Goal: Task Accomplishment & Management: Manage account settings

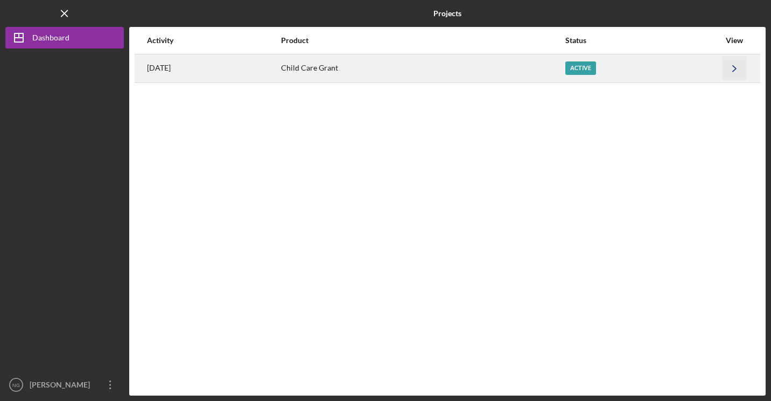
click at [745, 71] on icon "Icon/Navigate" at bounding box center [735, 68] width 24 height 24
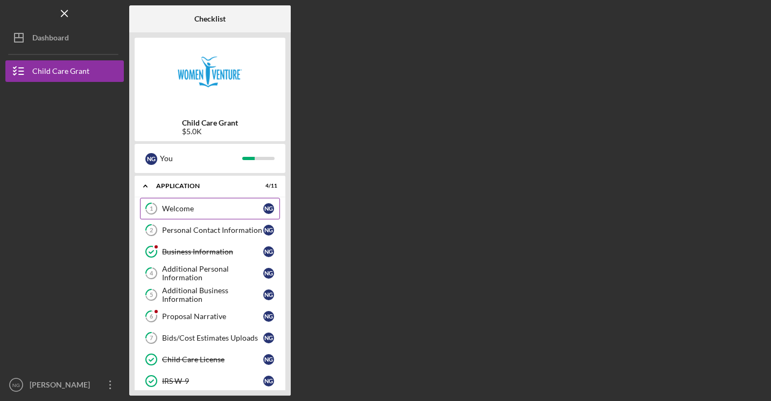
scroll to position [100, 0]
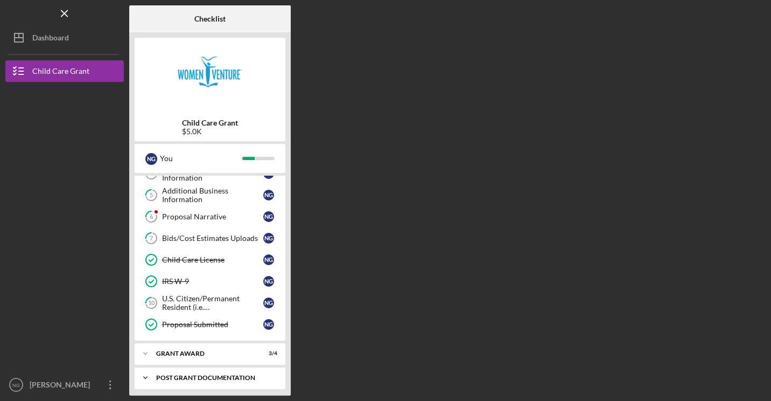
click at [213, 374] on div "Post Grant Documentation" at bounding box center [214, 377] width 116 height 6
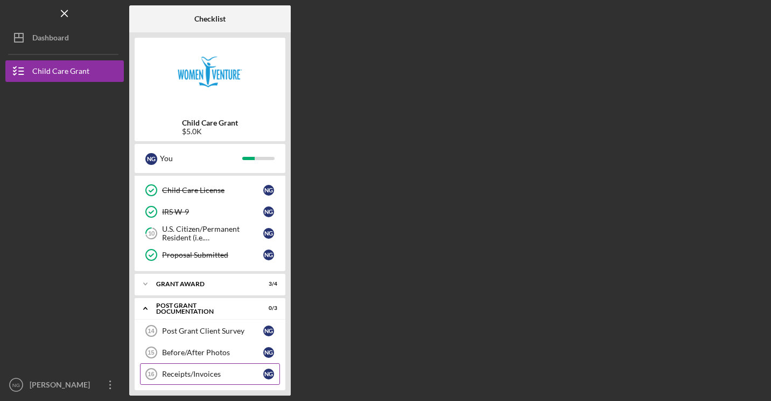
click at [200, 369] on div "Receipts/Invoices" at bounding box center [212, 373] width 101 height 9
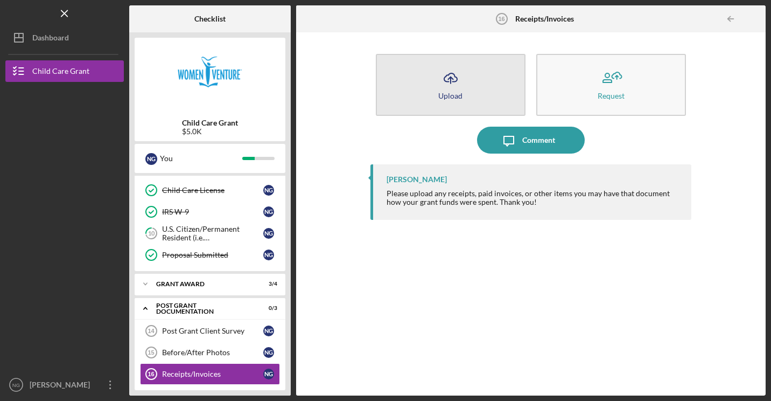
click at [470, 89] on button "Icon/Upload Upload" at bounding box center [451, 85] width 150 height 62
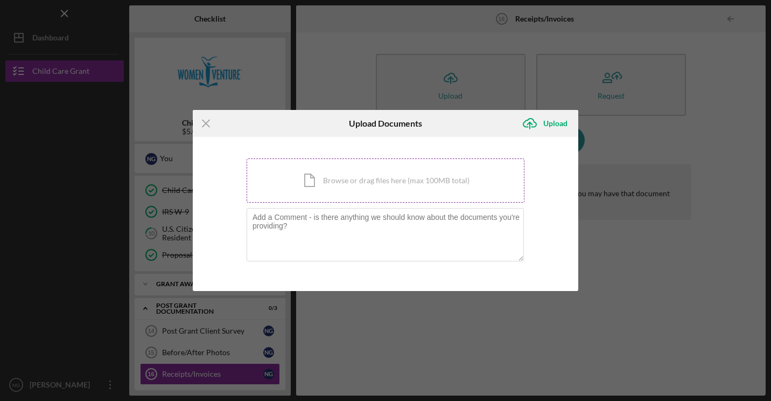
click at [388, 182] on div "Icon/Document Browse or drag files here (max 100MB total) Tap to choose files o…" at bounding box center [386, 180] width 278 height 44
click at [204, 125] on line at bounding box center [205, 123] width 7 height 7
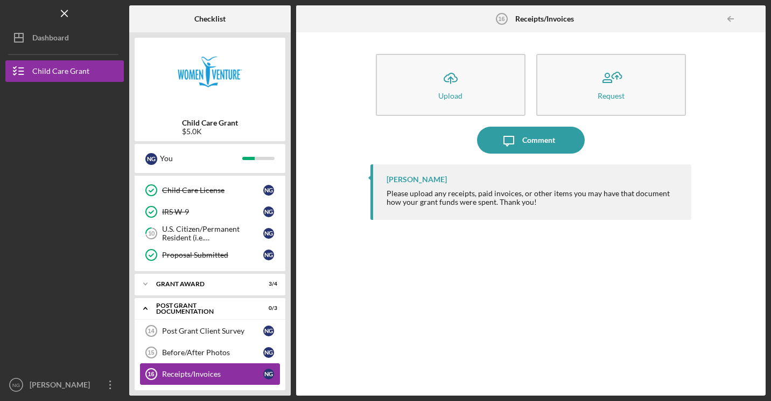
click at [211, 369] on div "Receipts/Invoices" at bounding box center [212, 373] width 101 height 9
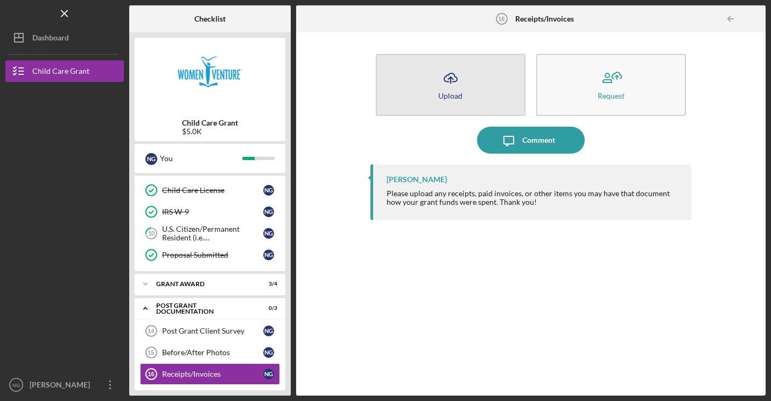
click at [491, 95] on button "Icon/Upload Upload" at bounding box center [451, 85] width 150 height 62
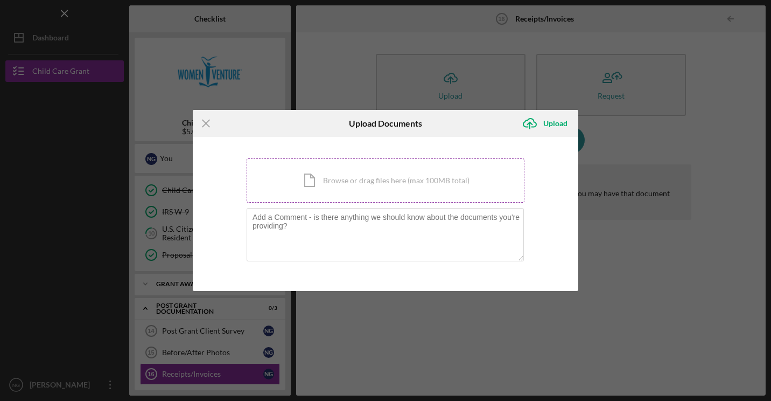
click at [323, 172] on div "Icon/Document Browse or drag files here (max 100MB total) Tap to choose files o…" at bounding box center [386, 180] width 278 height 44
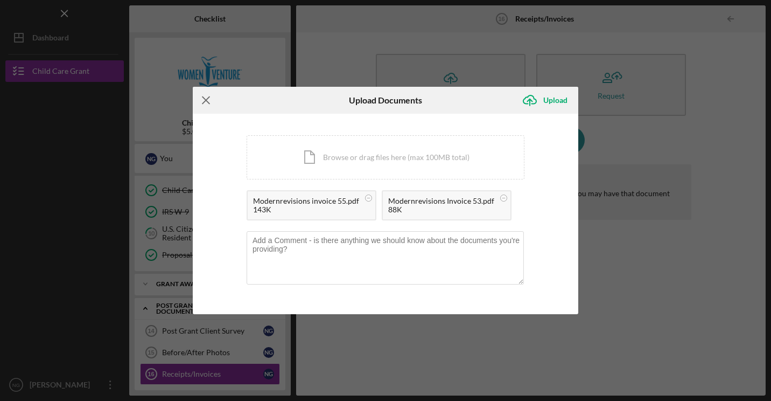
click at [200, 93] on icon "Icon/Menu Close" at bounding box center [206, 100] width 27 height 27
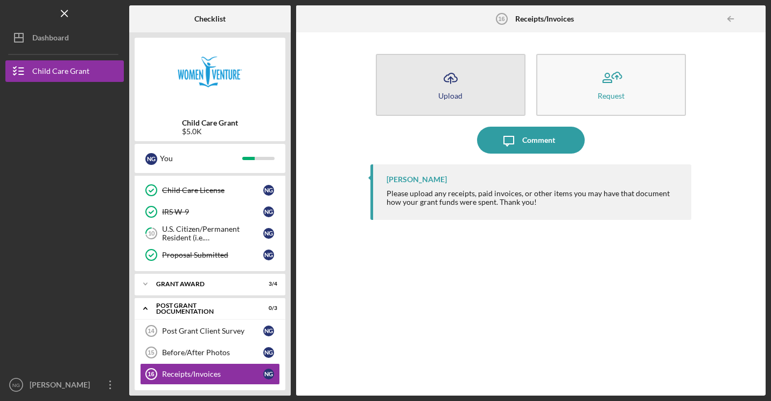
click at [459, 78] on icon "Icon/Upload" at bounding box center [450, 78] width 27 height 27
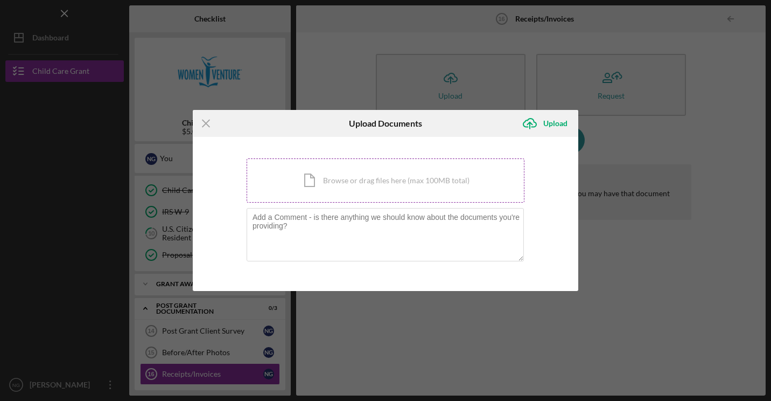
click at [352, 180] on div "Icon/Document Browse or drag files here (max 100MB total) Tap to choose files o…" at bounding box center [386, 180] width 278 height 44
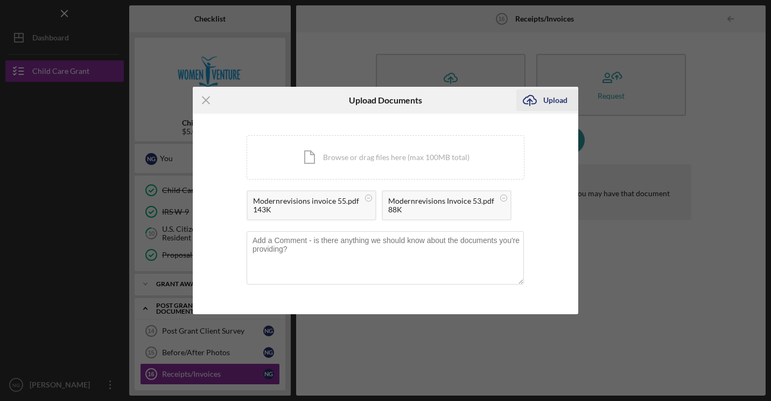
click at [558, 98] on div "Upload" at bounding box center [555, 100] width 24 height 22
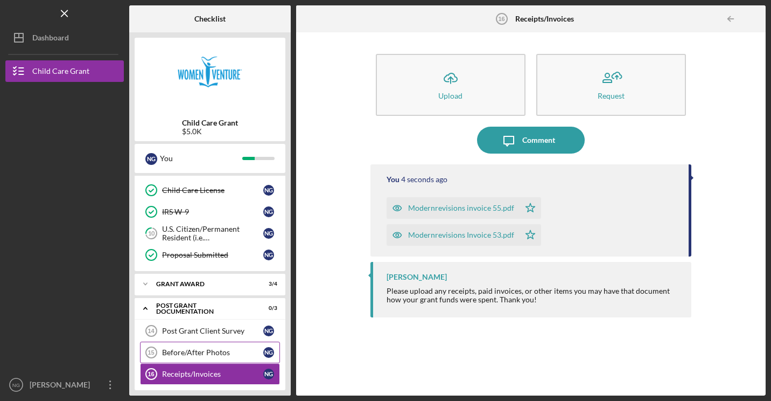
click at [214, 348] on div "Before/After Photos" at bounding box center [212, 352] width 101 height 9
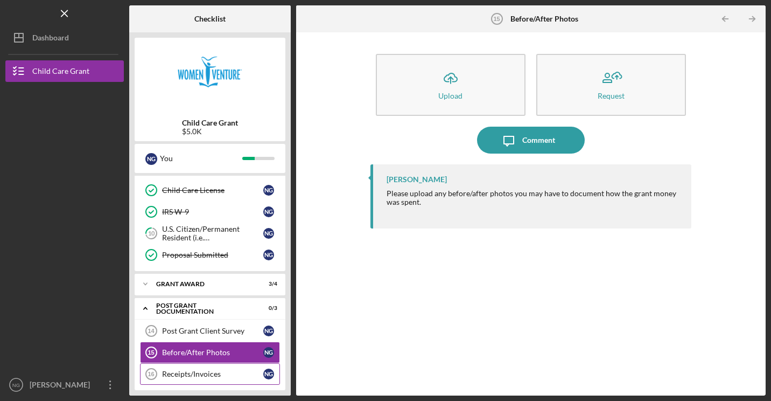
click at [197, 369] on div "Receipts/Invoices" at bounding box center [212, 373] width 101 height 9
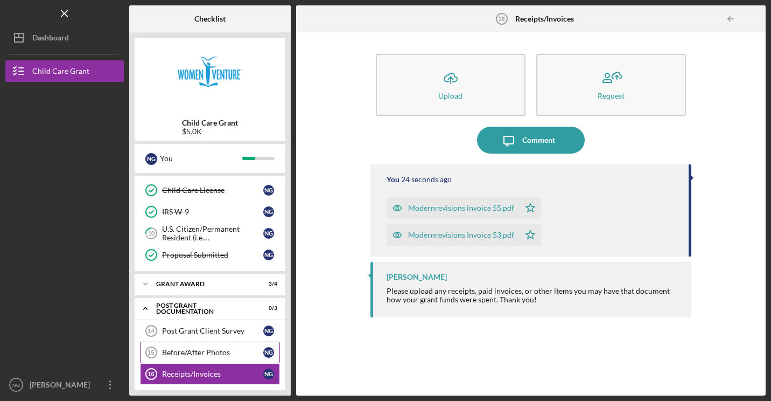
click at [198, 348] on div "Before/After Photos" at bounding box center [212, 352] width 101 height 9
